Goal: Task Accomplishment & Management: Manage account settings

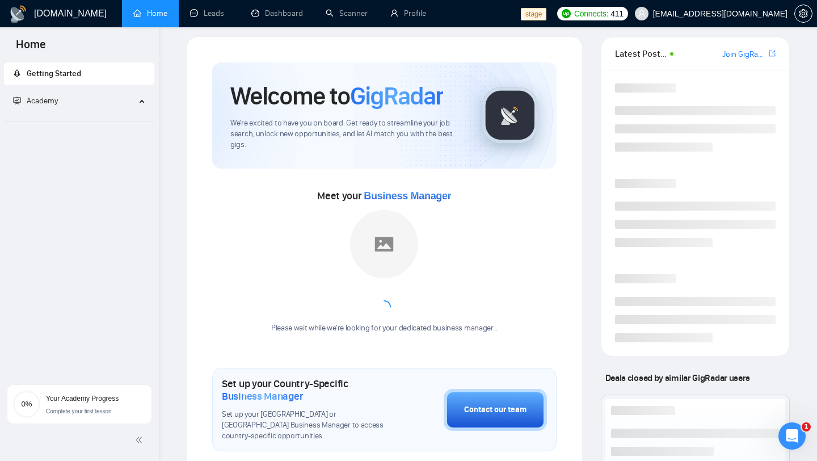
scroll to position [1, 0]
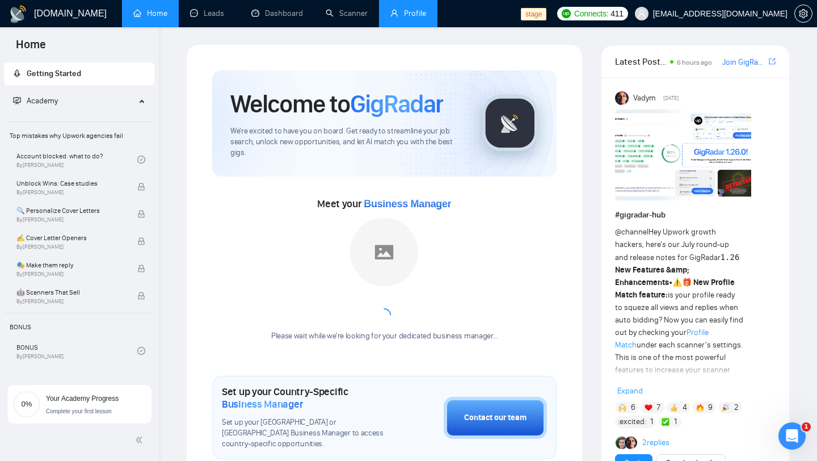
click at [401, 17] on link "Profile" at bounding box center [408, 14] width 36 height 10
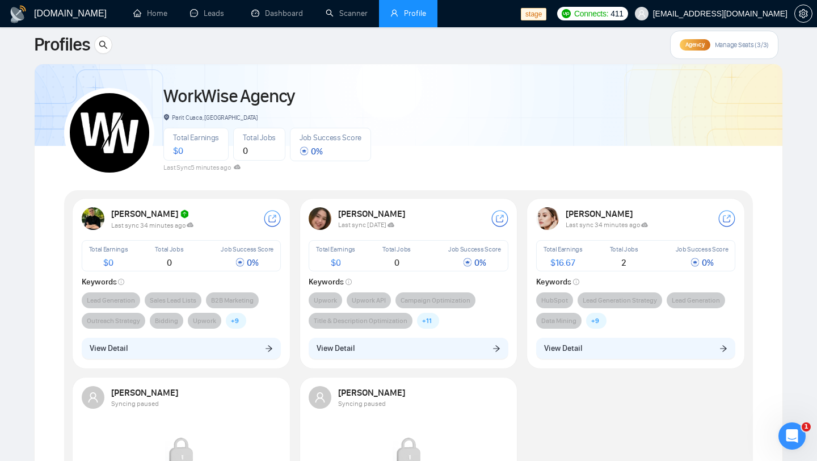
scroll to position [16, 0]
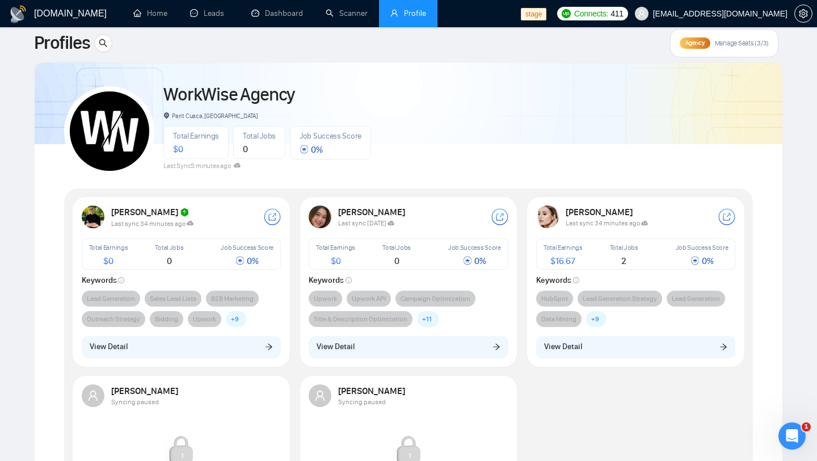
click at [119, 141] on img at bounding box center [109, 130] width 79 height 79
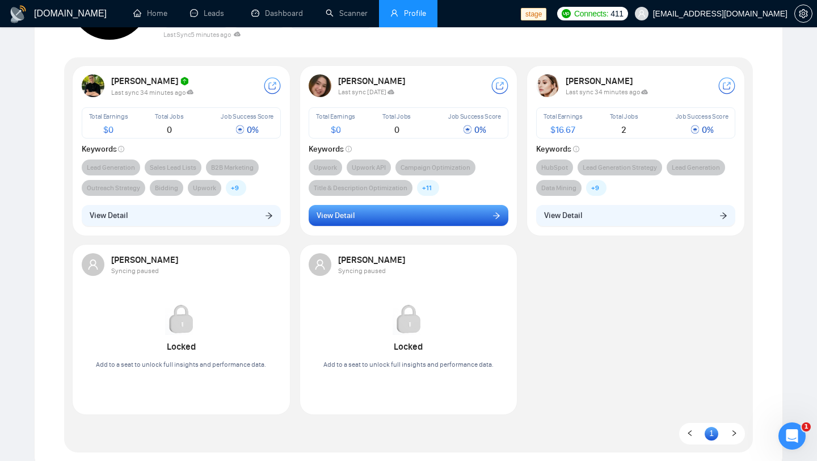
scroll to position [148, 0]
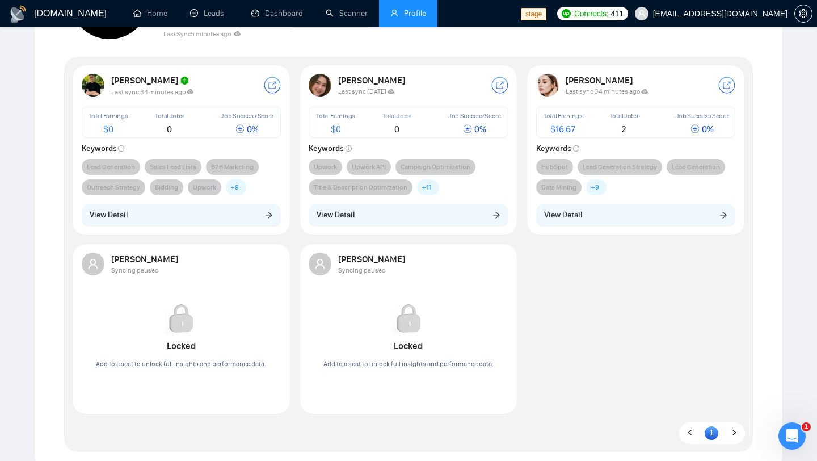
click at [552, 89] on img at bounding box center [547, 85] width 23 height 23
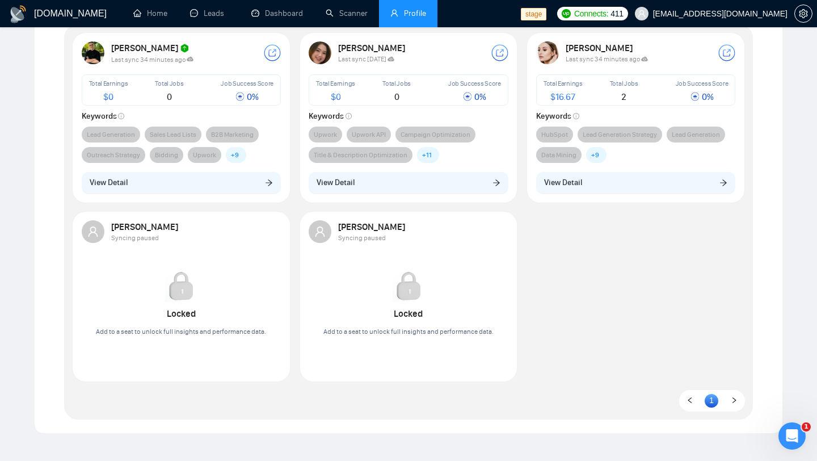
scroll to position [225, 0]
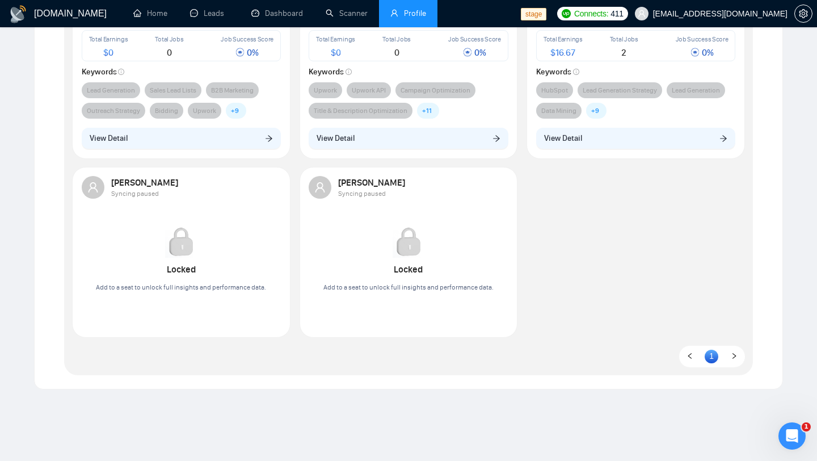
click at [327, 187] on span at bounding box center [320, 187] width 23 height 23
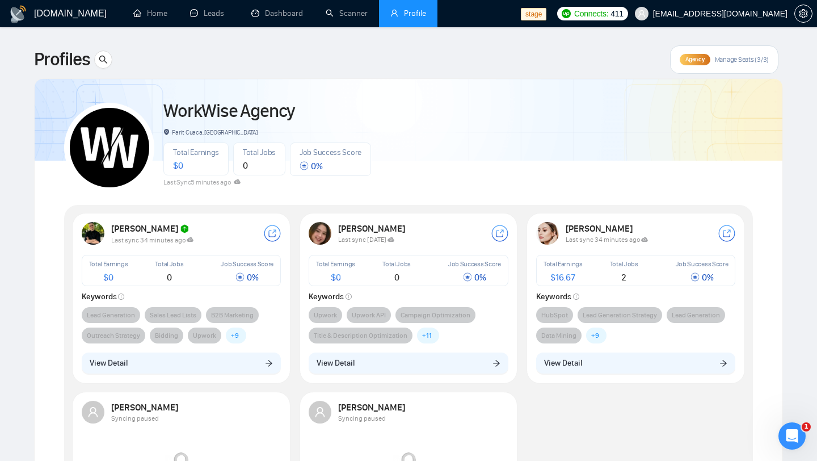
click at [138, 231] on strong "Sviatoslav Hryhorenko" at bounding box center [150, 228] width 79 height 11
click at [273, 232] on icon at bounding box center [272, 233] width 7 height 7
